Goal: Check status

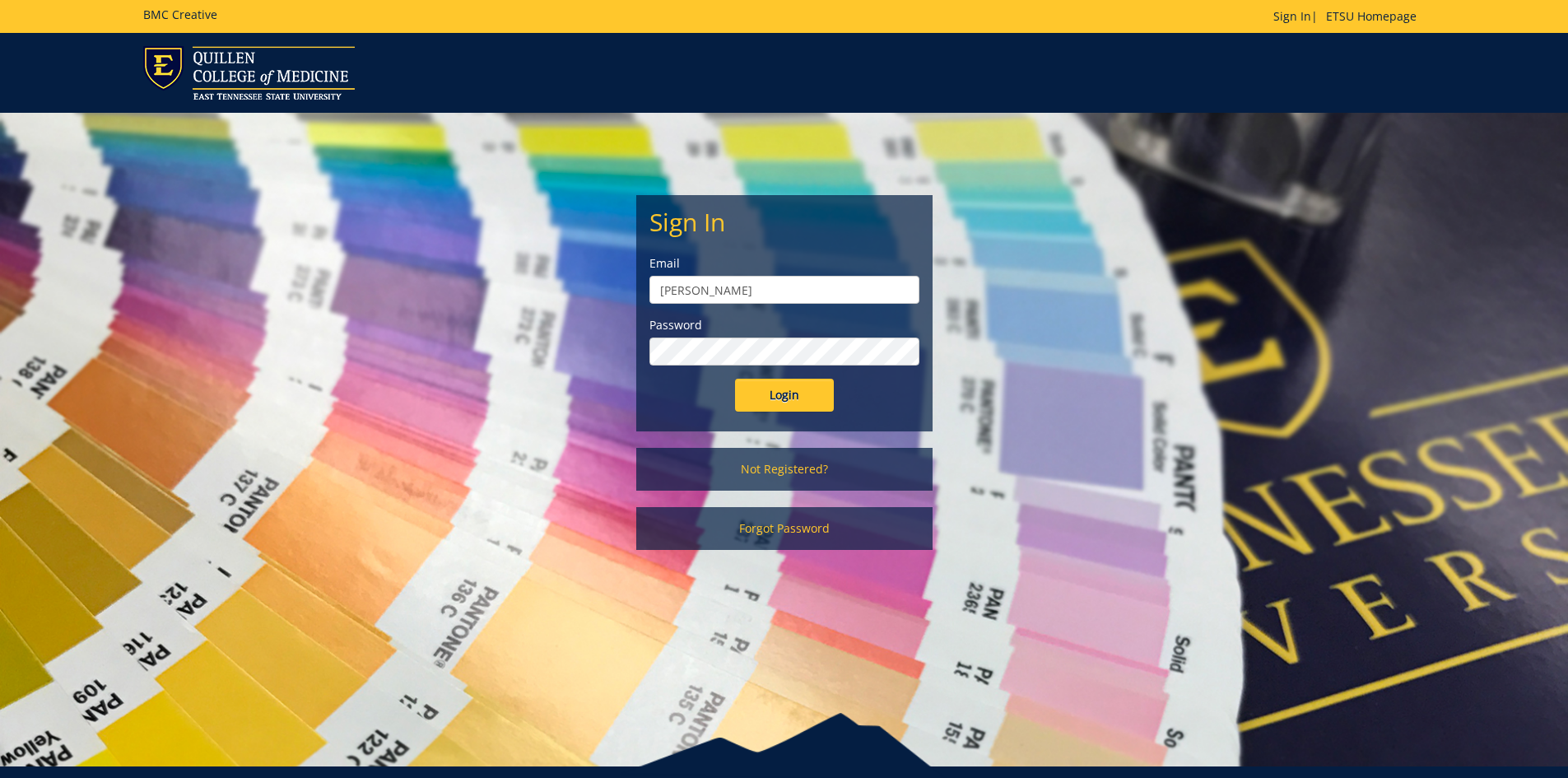
drag, startPoint x: 0, startPoint y: 0, endPoint x: 753, endPoint y: 291, distance: 807.3
click at [753, 291] on input "polichnowski" at bounding box center [784, 289] width 270 height 28
type input "[PERSON_NAME][EMAIL_ADDRESS][DOMAIN_NAME]"
click at [735, 378] on input "Login" at bounding box center [784, 395] width 99 height 33
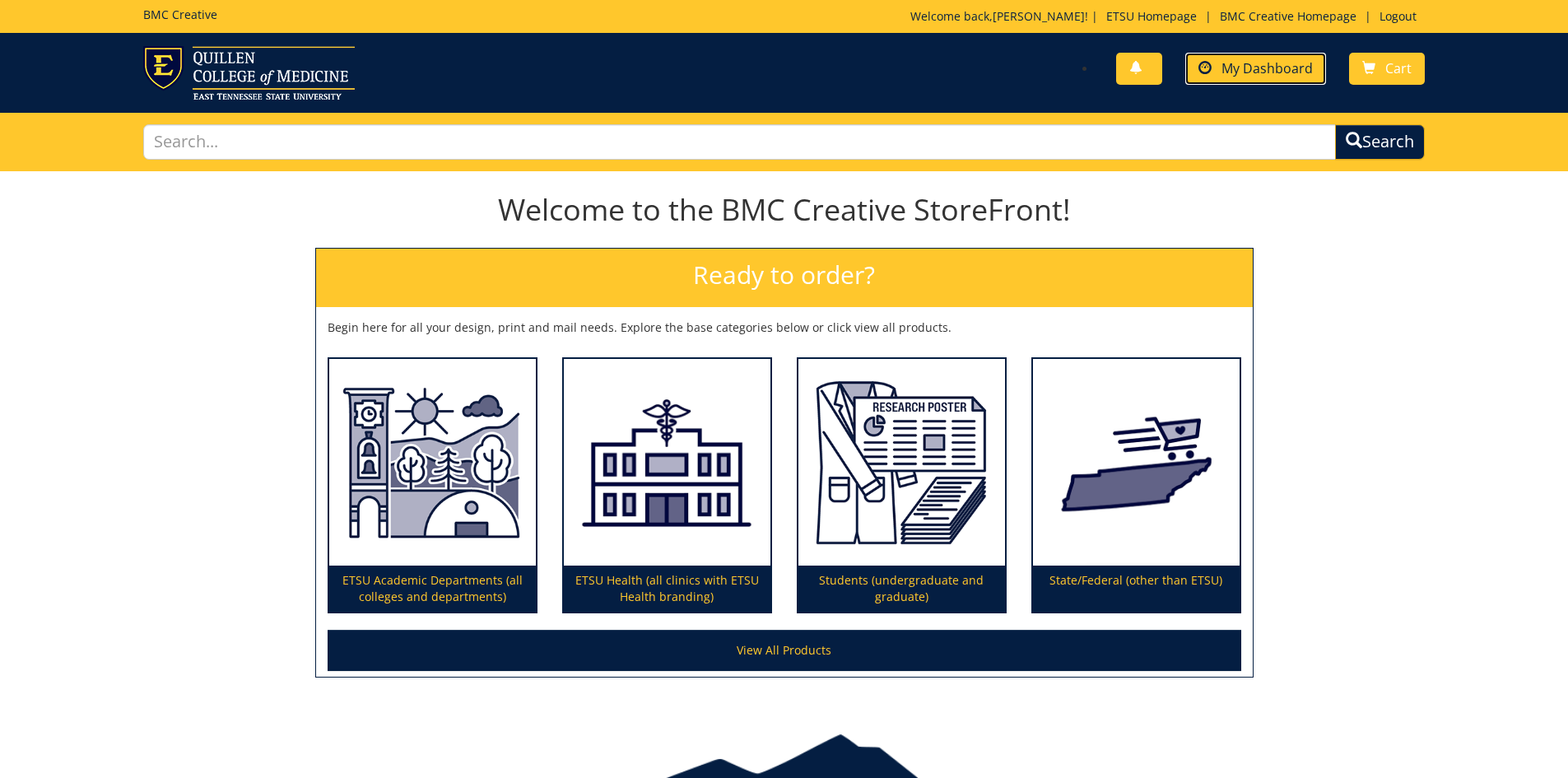
click at [1272, 83] on link "My Dashboard" at bounding box center [1255, 68] width 141 height 32
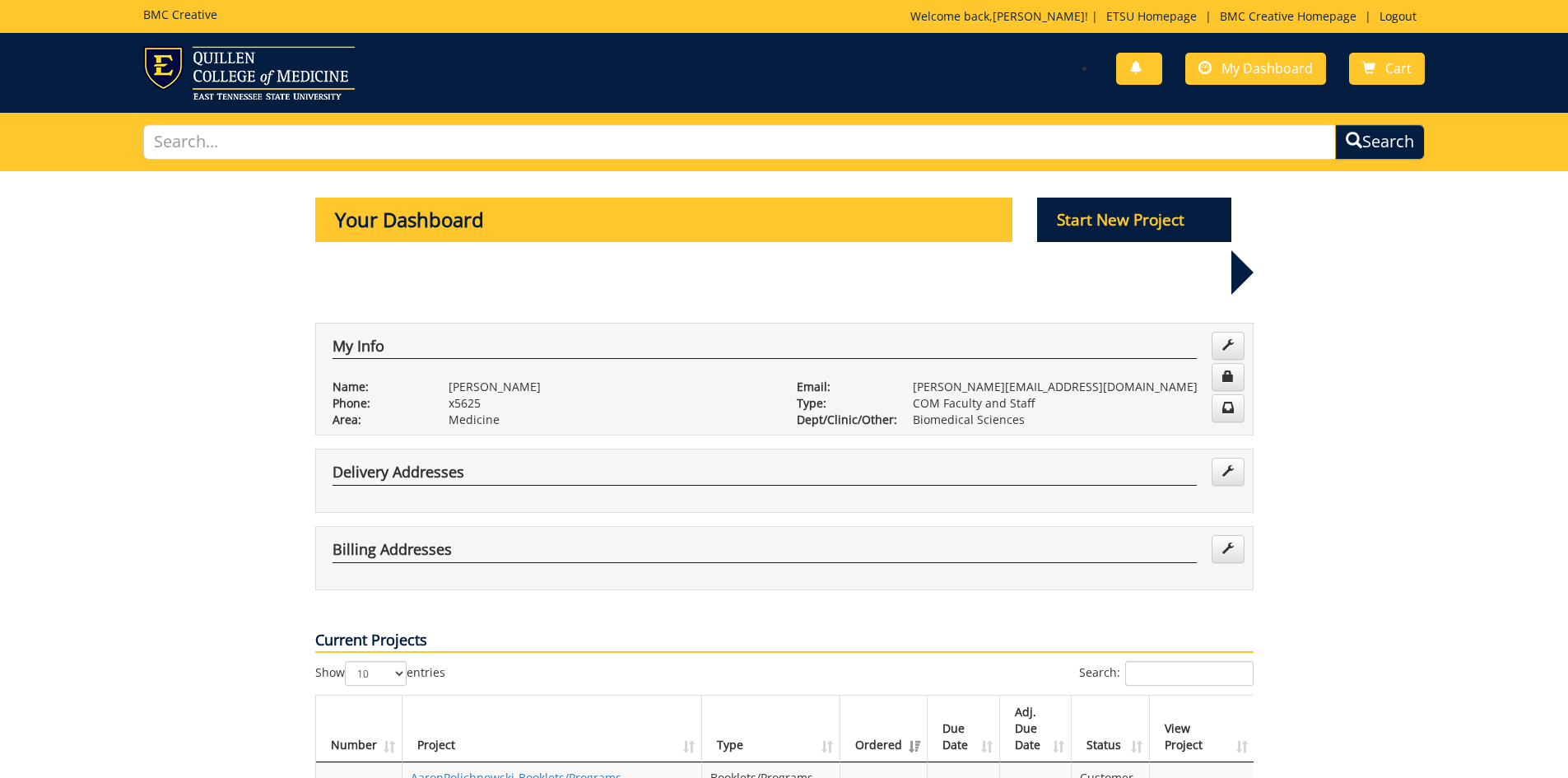
scroll to position [329, 0]
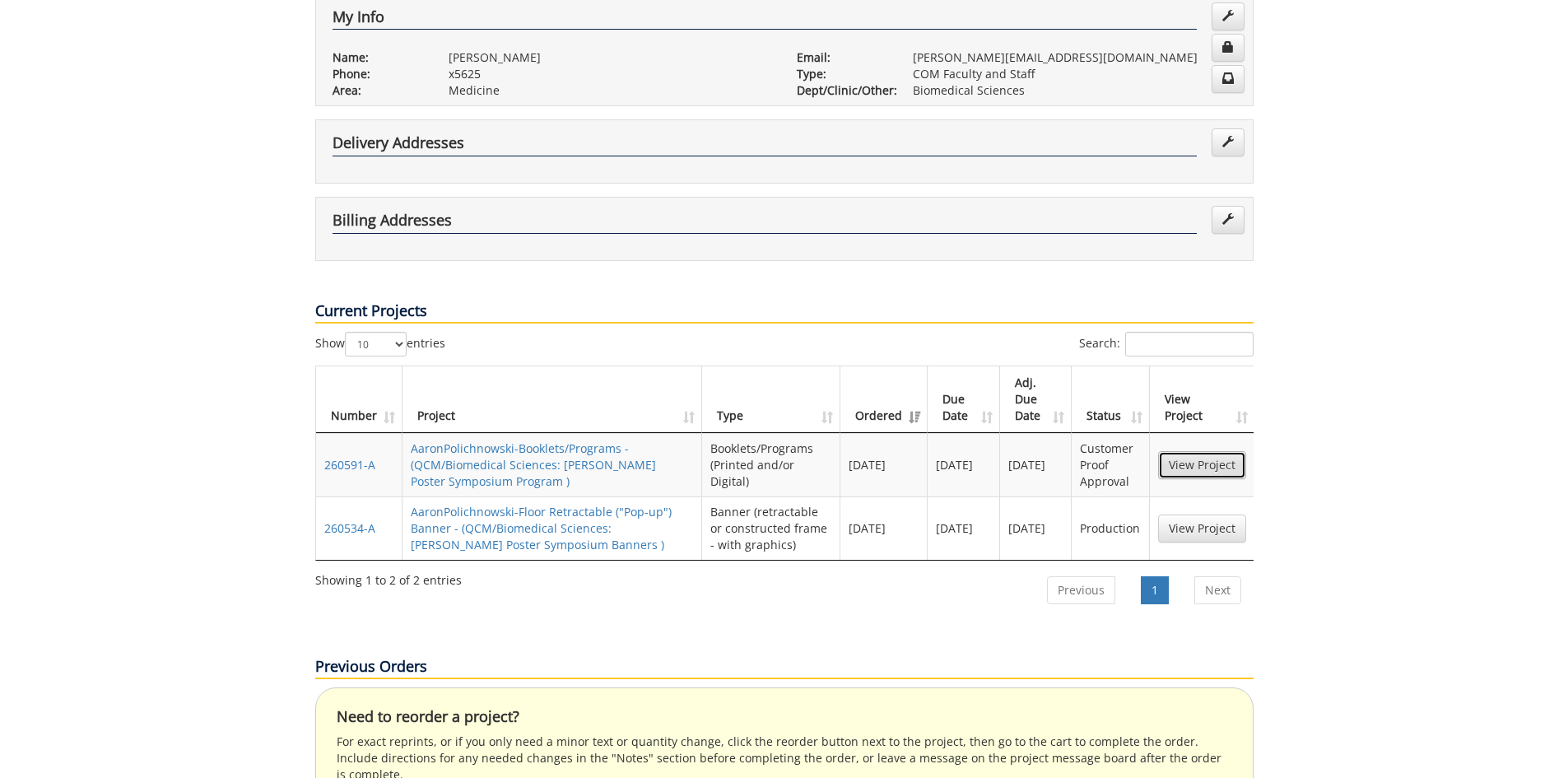
click at [1194, 451] on link "View Project" at bounding box center [1201, 465] width 88 height 28
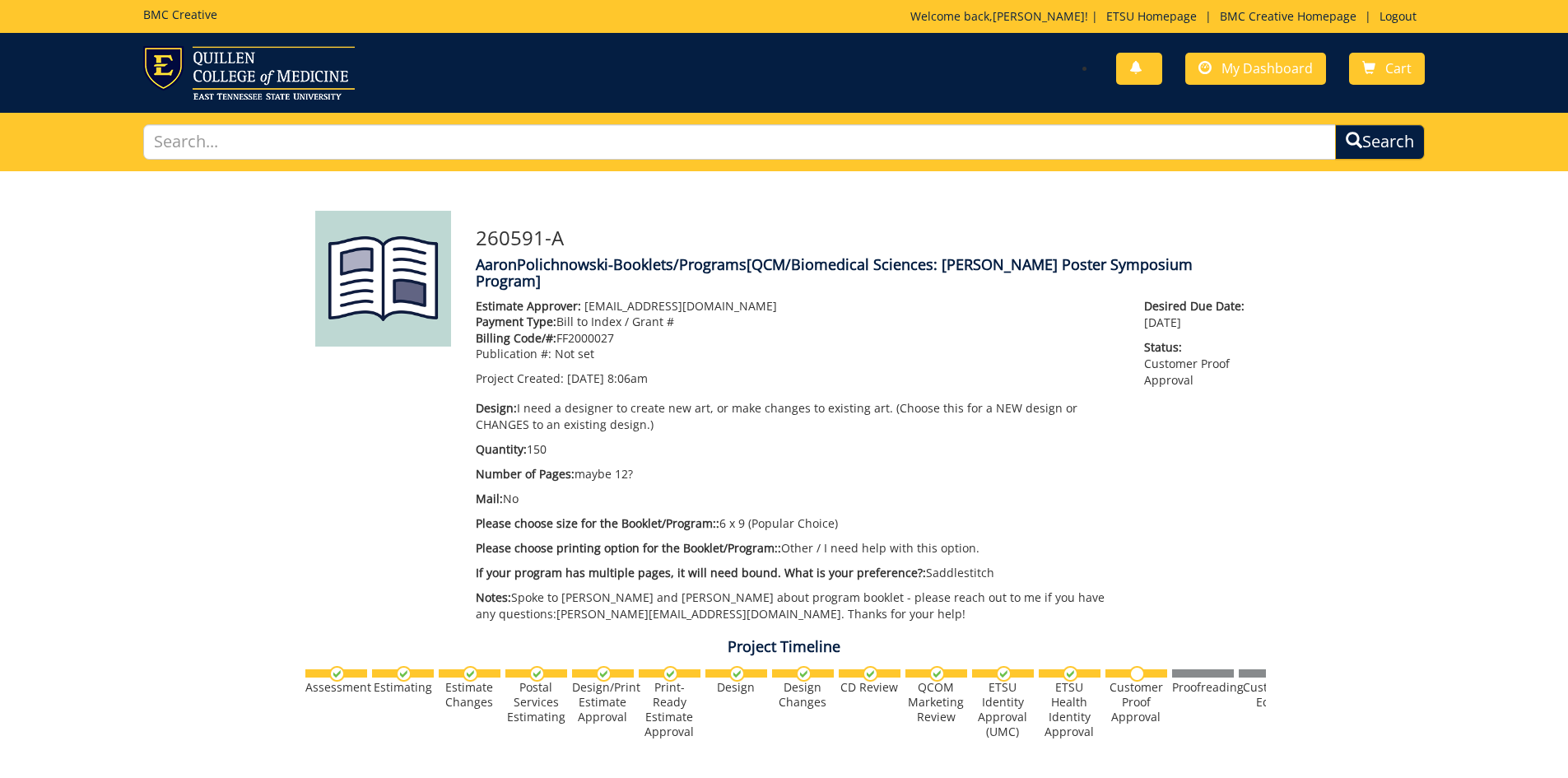
scroll to position [494, 0]
